Goal: Information Seeking & Learning: Learn about a topic

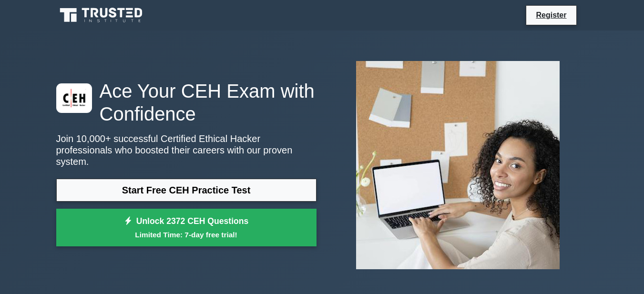
click at [130, 16] on icon at bounding box center [129, 16] width 7 height 2
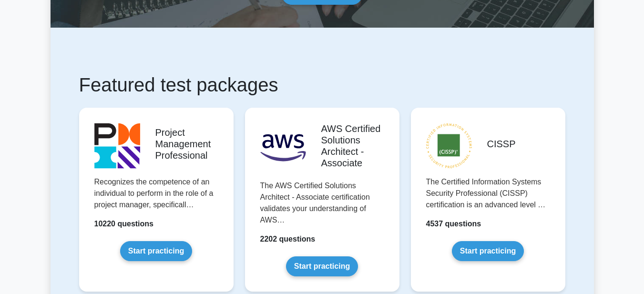
scroll to position [153, 0]
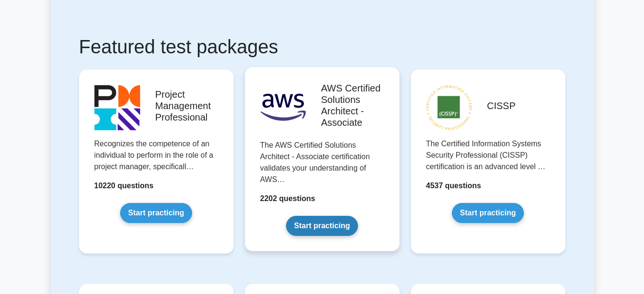
click at [323, 216] on link "Start practicing" at bounding box center [322, 226] width 72 height 20
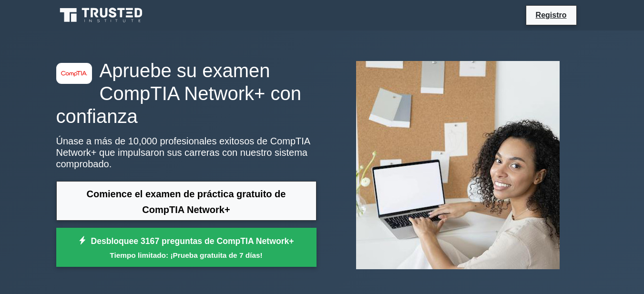
click at [288, 33] on div "image/svg+xml Apruebe su examen CompTIA Network+ con confianza Únase a más de 1…" at bounding box center [323, 165] width 544 height 269
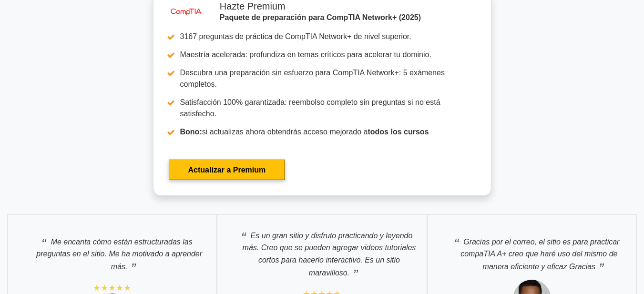
scroll to position [2630, 0]
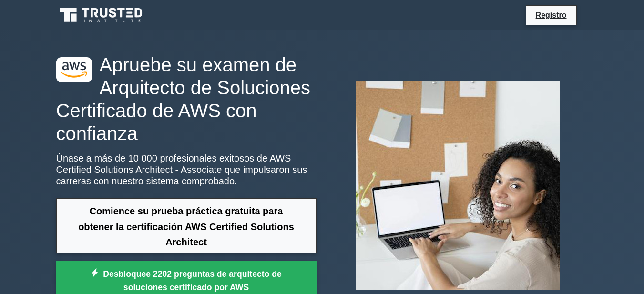
click at [277, 24] on div "Registro" at bounding box center [371, 15] width 433 height 20
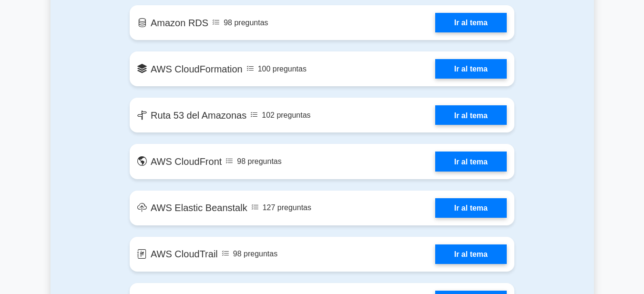
scroll to position [992, 0]
